Goal: Task Accomplishment & Management: Manage account settings

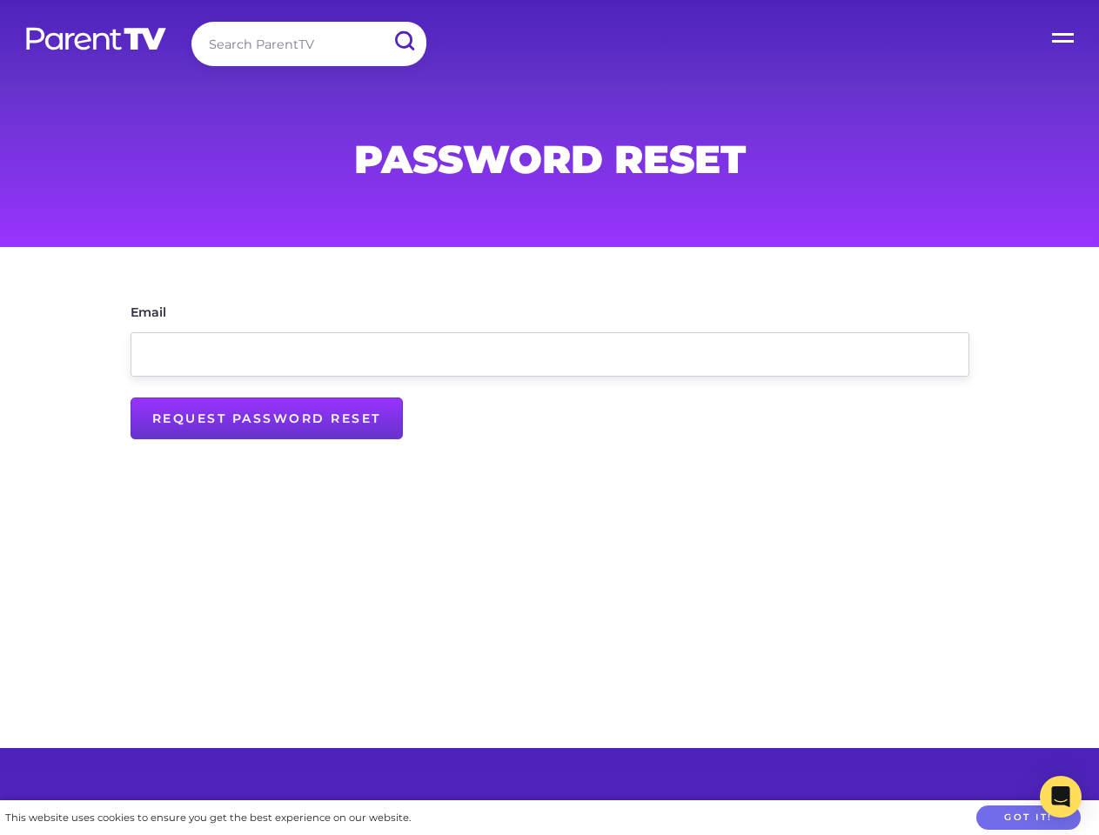
click at [266, 418] on input "Request Password Reset" at bounding box center [266, 418] width 272 height 42
type input "Send password reset email..."
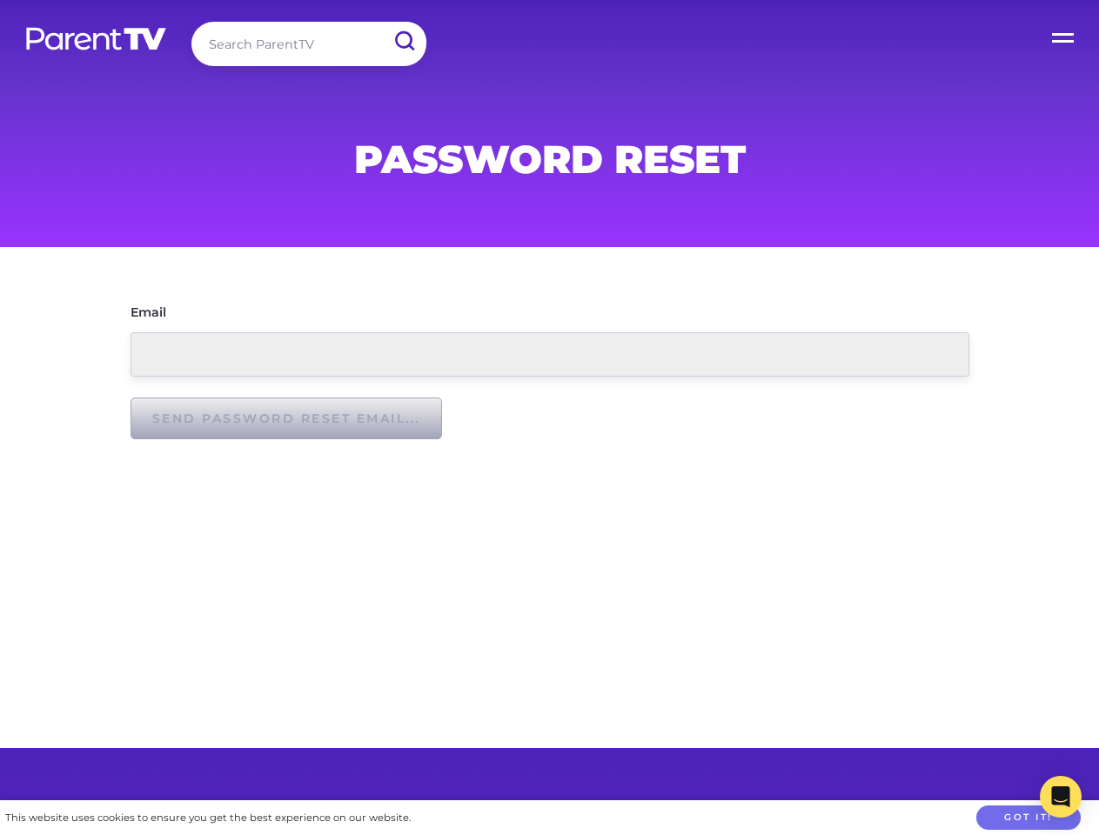
click at [1028, 818] on button "Got it!" at bounding box center [1028, 817] width 104 height 25
click at [1060, 797] on icon "Open Intercom Messenger" at bounding box center [1061, 796] width 18 height 21
